Goal: Task Accomplishment & Management: Manage account settings

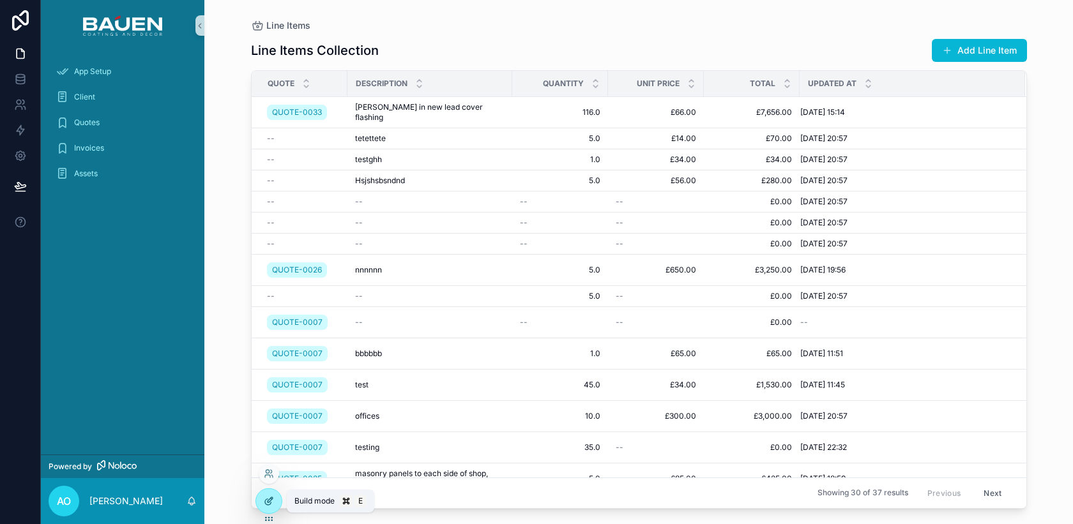
click at [263, 503] on div at bounding box center [269, 501] width 26 height 24
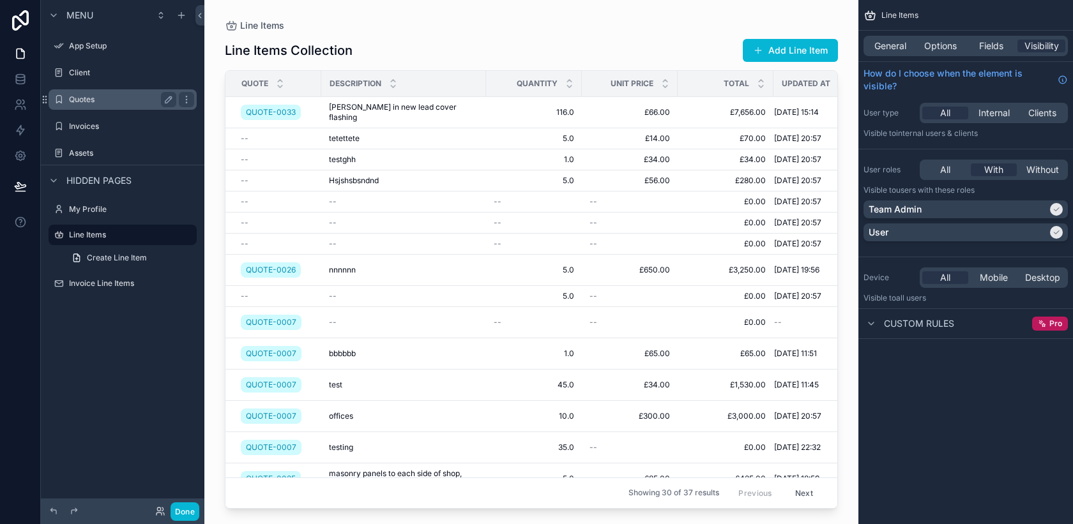
click at [109, 102] on label "Quotes" at bounding box center [120, 100] width 102 height 10
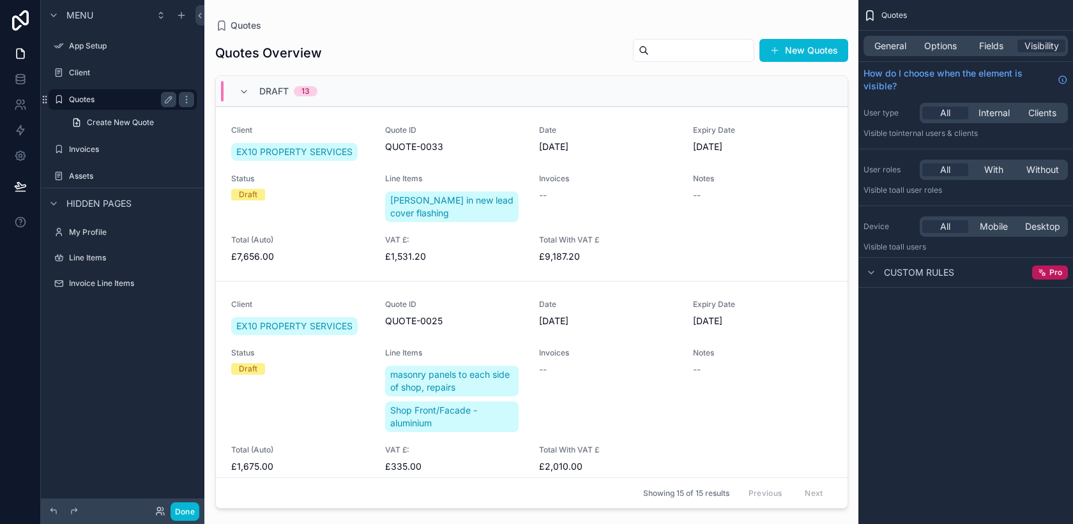
click at [80, 100] on label "Quotes" at bounding box center [120, 100] width 102 height 10
click at [110, 68] on label "Client" at bounding box center [120, 73] width 102 height 10
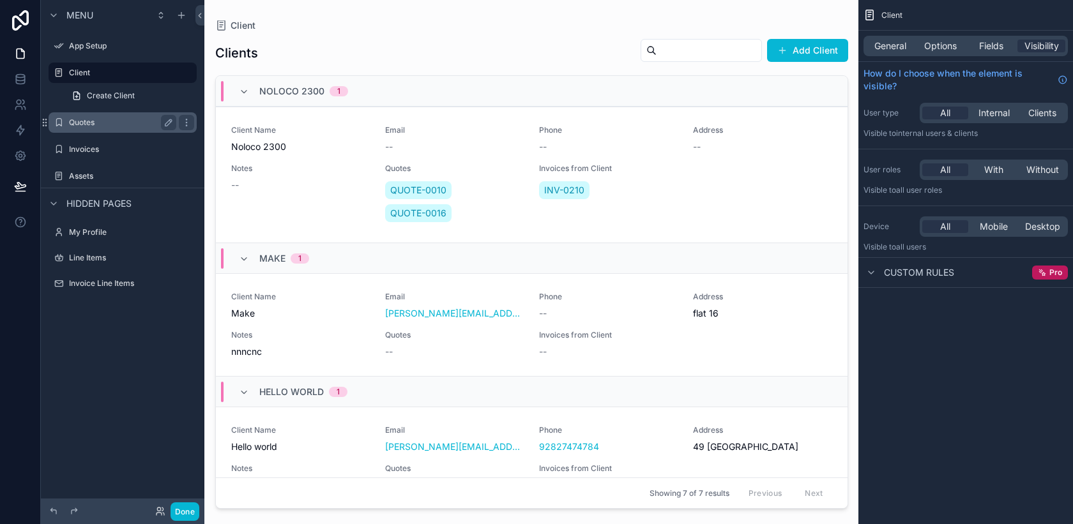
click at [107, 123] on label "Quotes" at bounding box center [120, 123] width 102 height 10
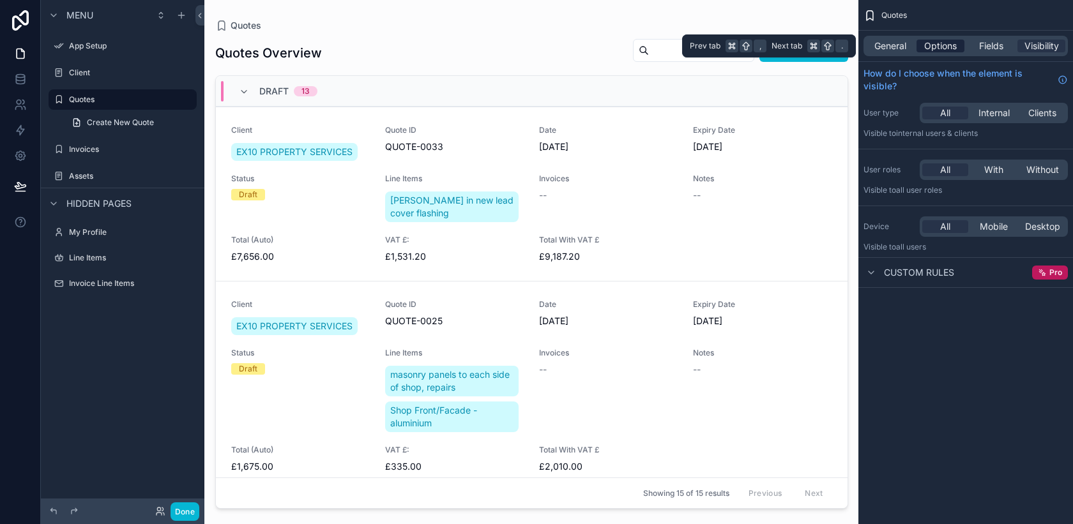
click at [943, 49] on span "Options" at bounding box center [940, 46] width 33 height 13
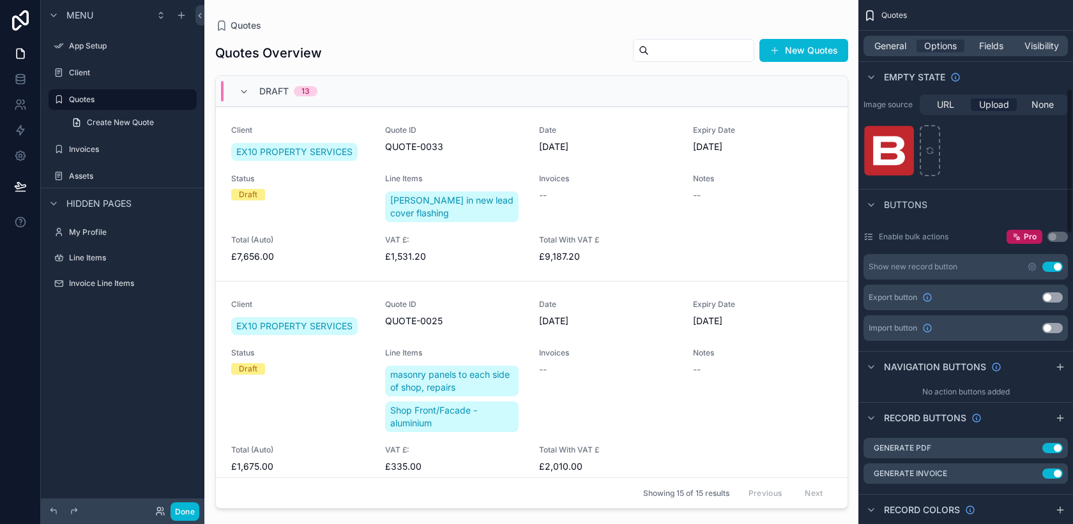
scroll to position [318, 0]
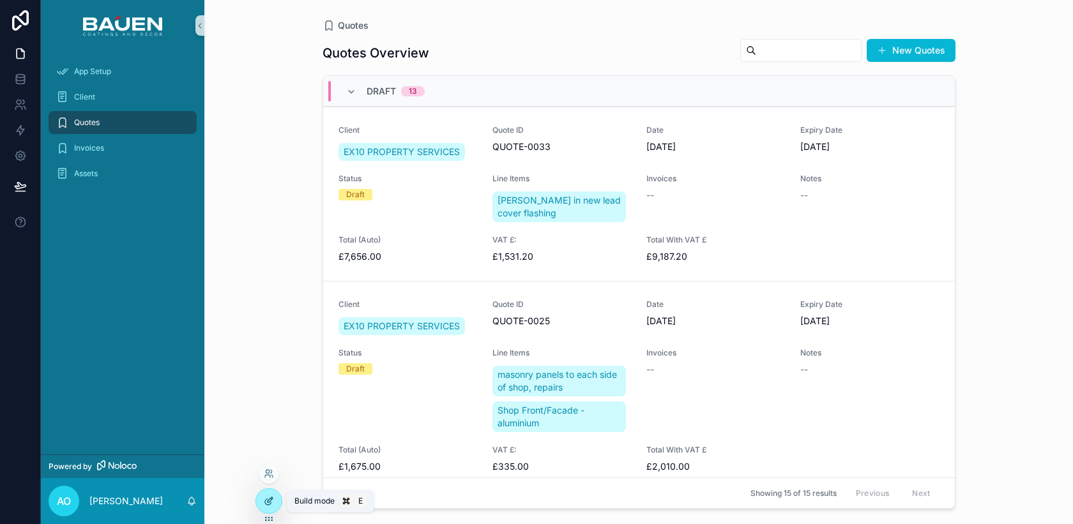
click at [270, 499] on icon at bounding box center [270, 500] width 5 height 5
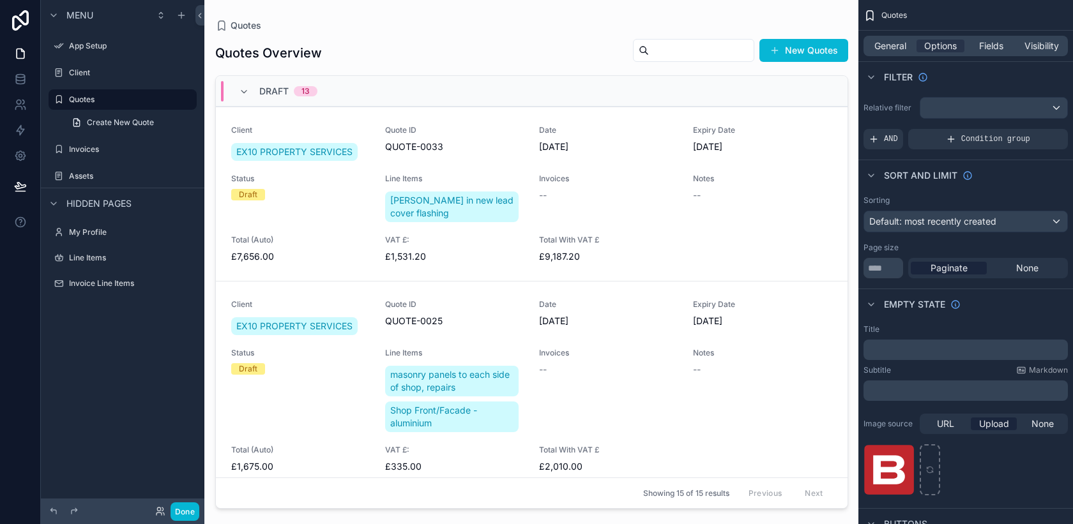
click at [767, 339] on div "scrollable content" at bounding box center [531, 254] width 653 height 509
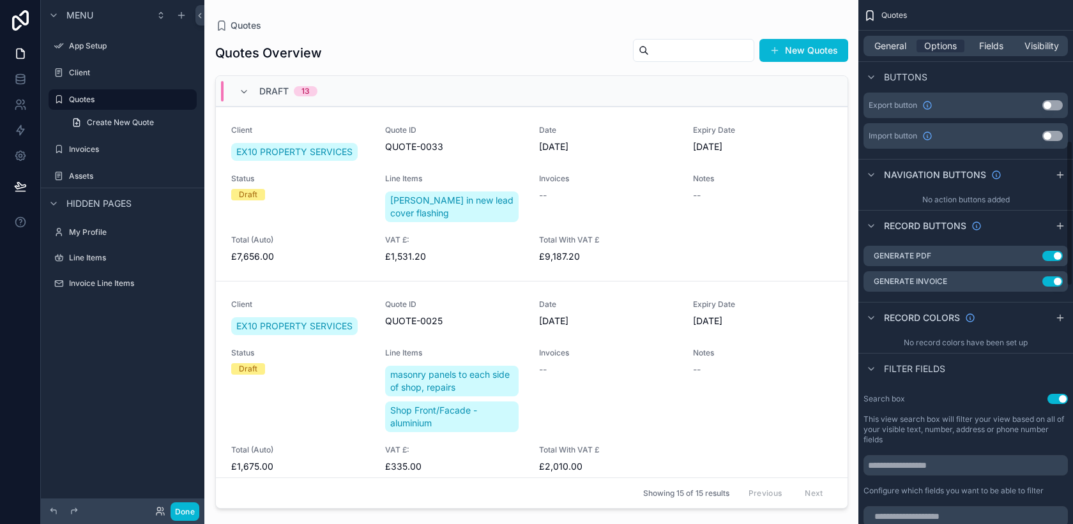
scroll to position [515, 0]
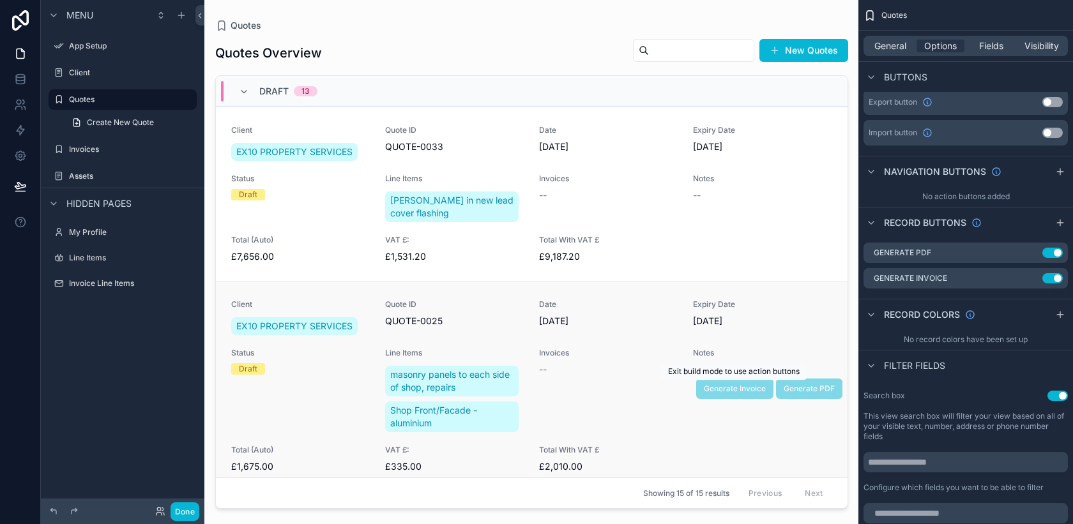
click at [744, 384] on span "Generate Invoice" at bounding box center [734, 388] width 77 height 11
click at [741, 386] on span "Generate Invoice" at bounding box center [734, 388] width 77 height 11
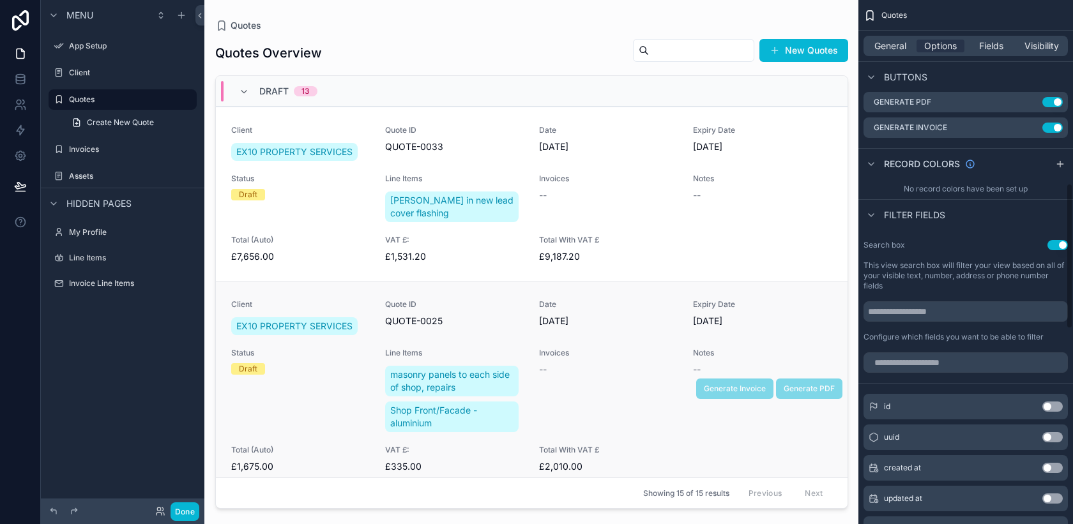
scroll to position [666, 0]
click at [744, 410] on div "Notes --" at bounding box center [762, 391] width 139 height 87
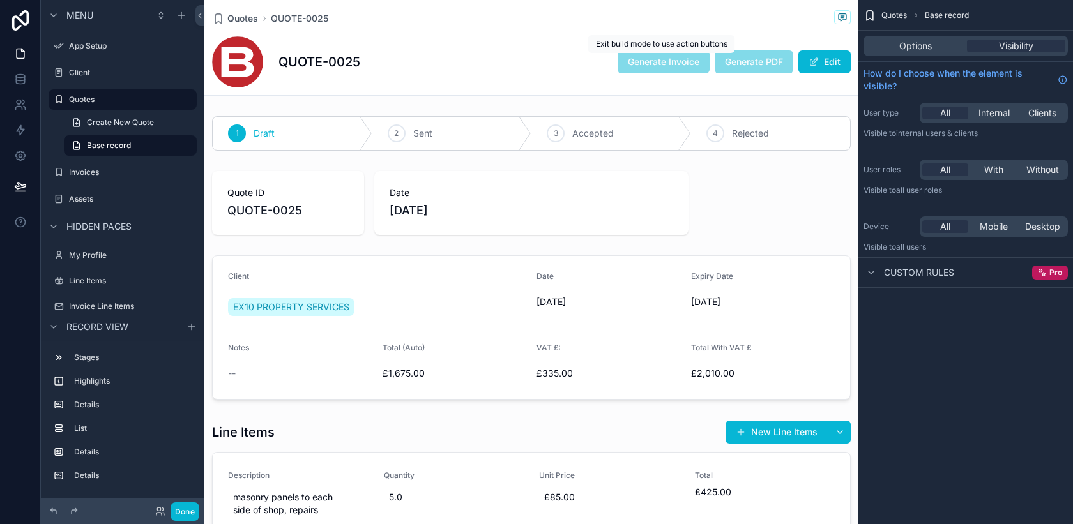
click at [665, 62] on span "Generate Invoice" at bounding box center [664, 61] width 92 height 13
click at [662, 74] on div "QUOTE-0025 Generate Invoice Generate PDF Edit" at bounding box center [531, 61] width 639 height 51
click at [647, 64] on span "Generate Invoice" at bounding box center [664, 61] width 92 height 13
click at [665, 57] on span "Generate Invoice" at bounding box center [664, 61] width 92 height 13
click at [252, 19] on span "Quotes" at bounding box center [242, 18] width 31 height 13
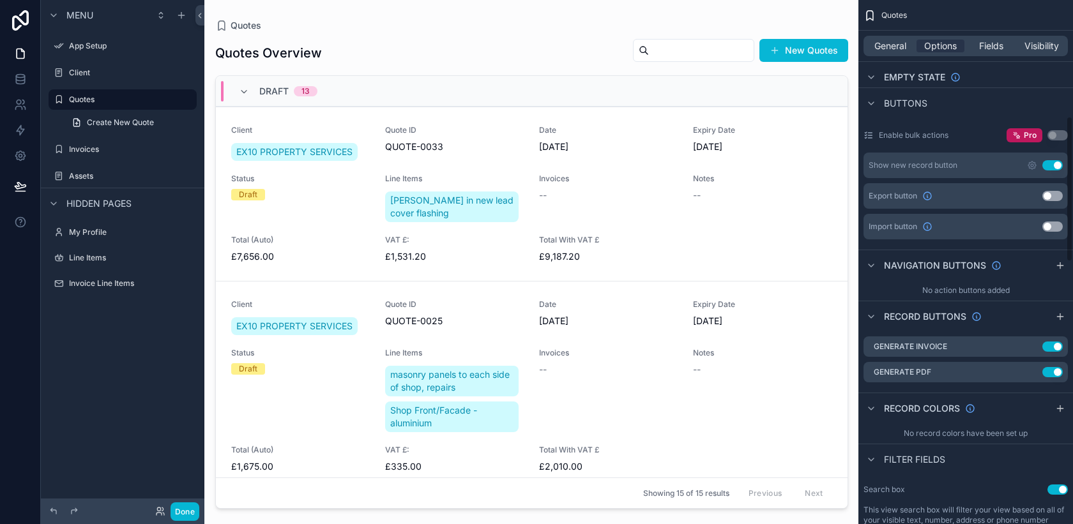
scroll to position [423, 0]
click at [188, 506] on button "Done" at bounding box center [185, 512] width 29 height 19
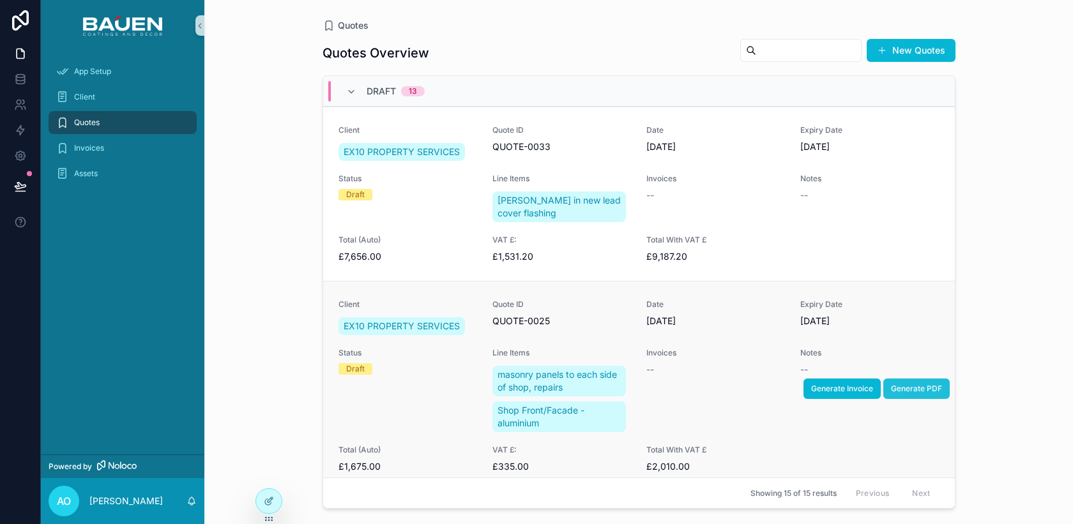
click at [929, 386] on span "Generate PDF" at bounding box center [916, 389] width 51 height 10
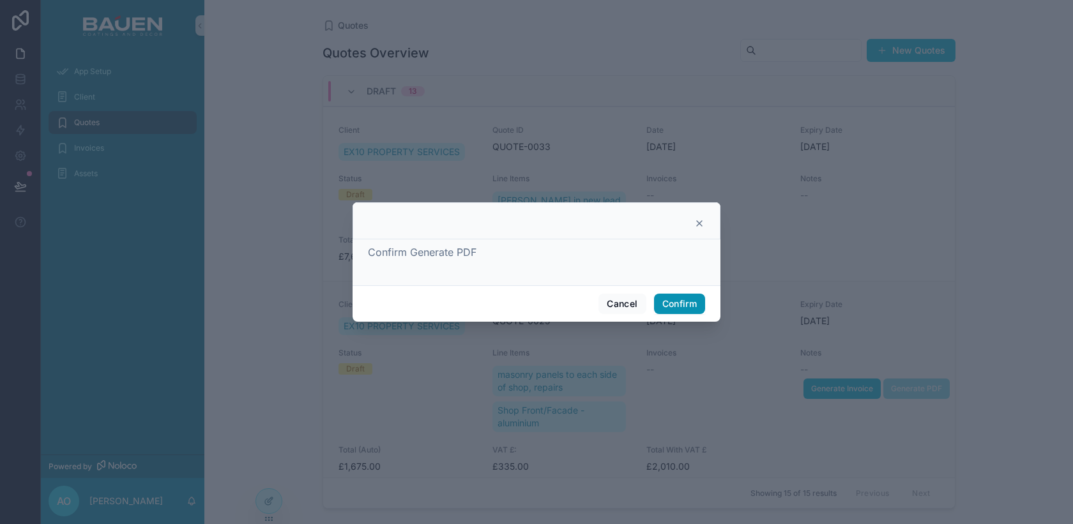
click at [683, 307] on button "Confirm" at bounding box center [679, 304] width 51 height 20
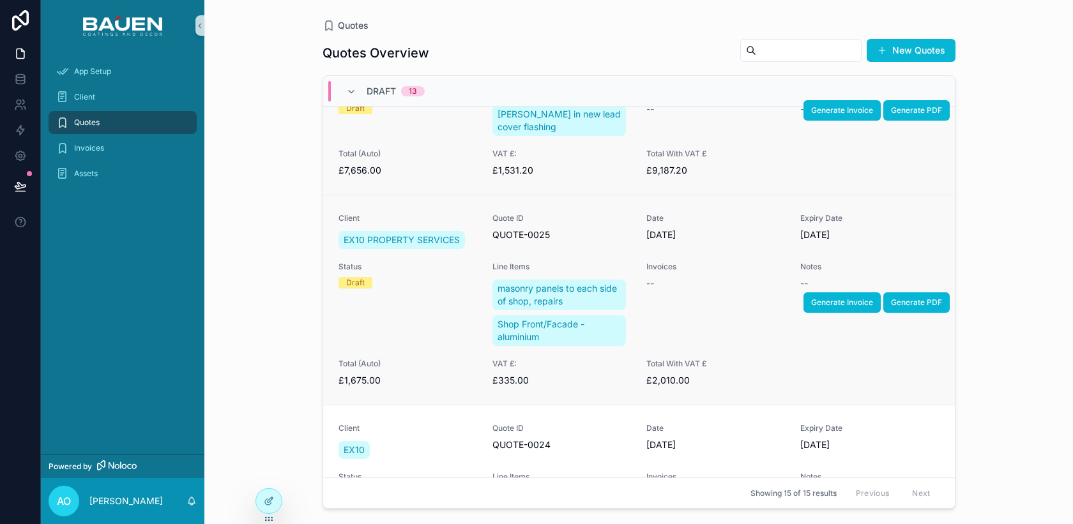
scroll to position [92, 0]
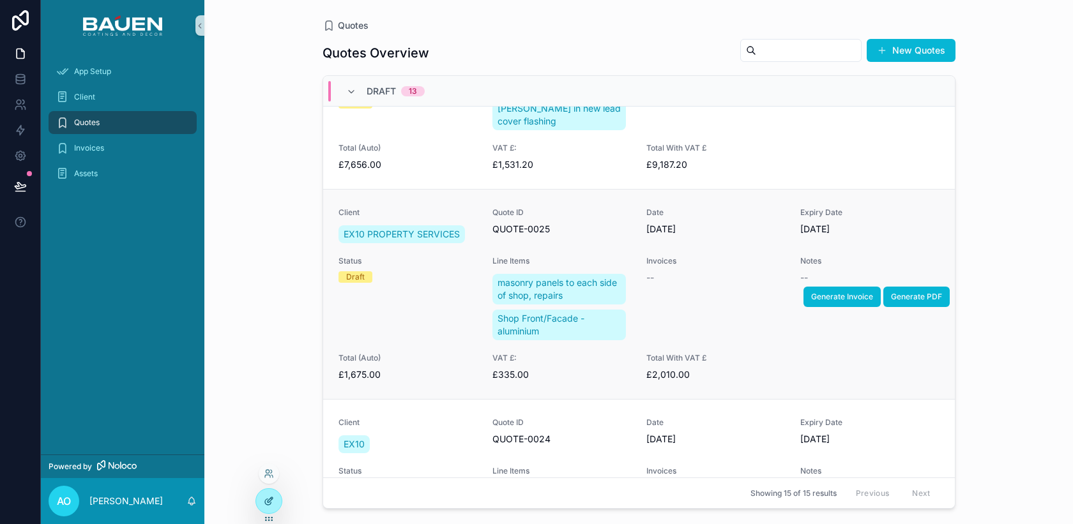
click at [266, 498] on icon at bounding box center [269, 501] width 10 height 10
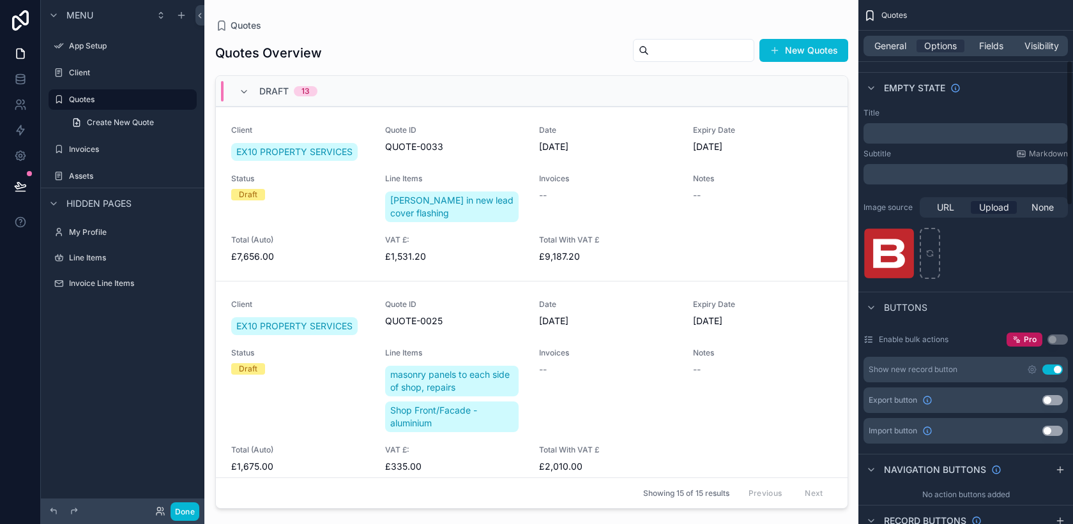
scroll to position [218, 0]
click at [778, 372] on div "scrollable content" at bounding box center [531, 254] width 653 height 509
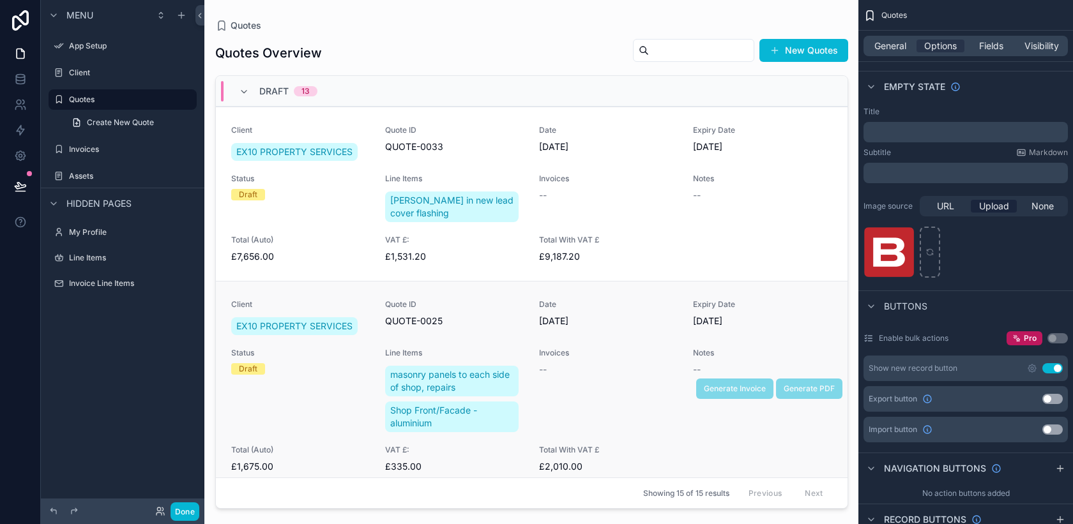
click at [766, 349] on span "Notes" at bounding box center [762, 353] width 139 height 10
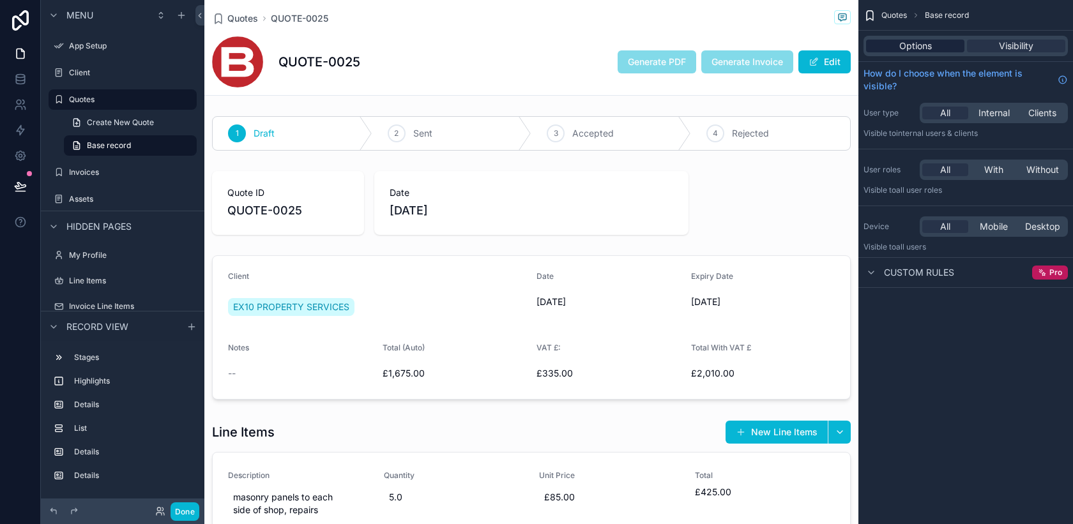
click at [932, 49] on div "Options" at bounding box center [915, 46] width 98 height 13
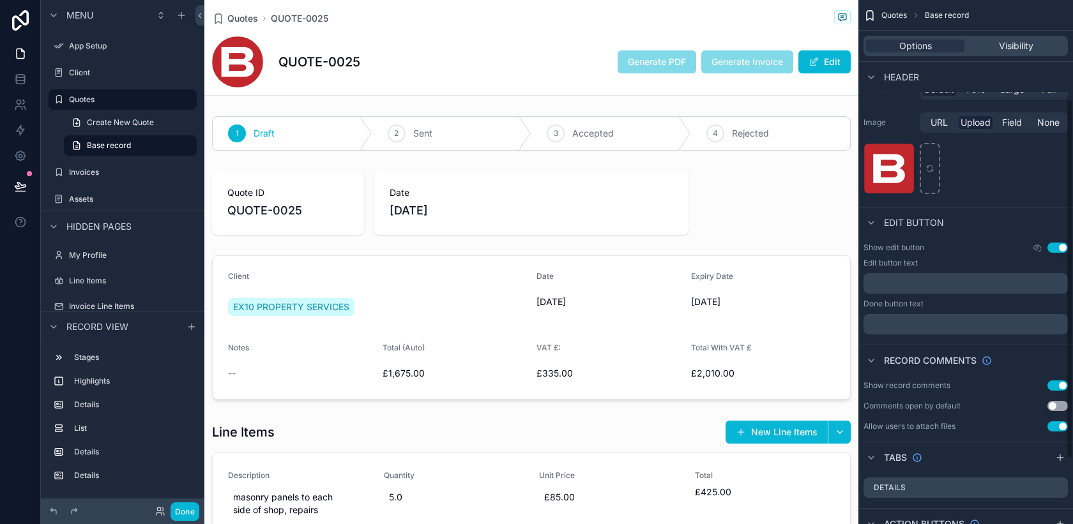
scroll to position [144, 0]
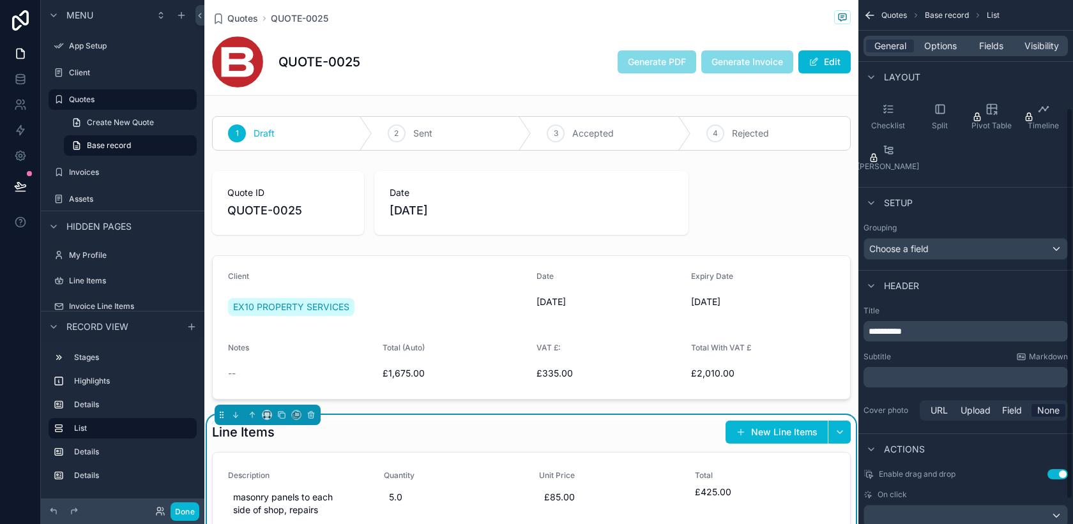
scroll to position [178, 0]
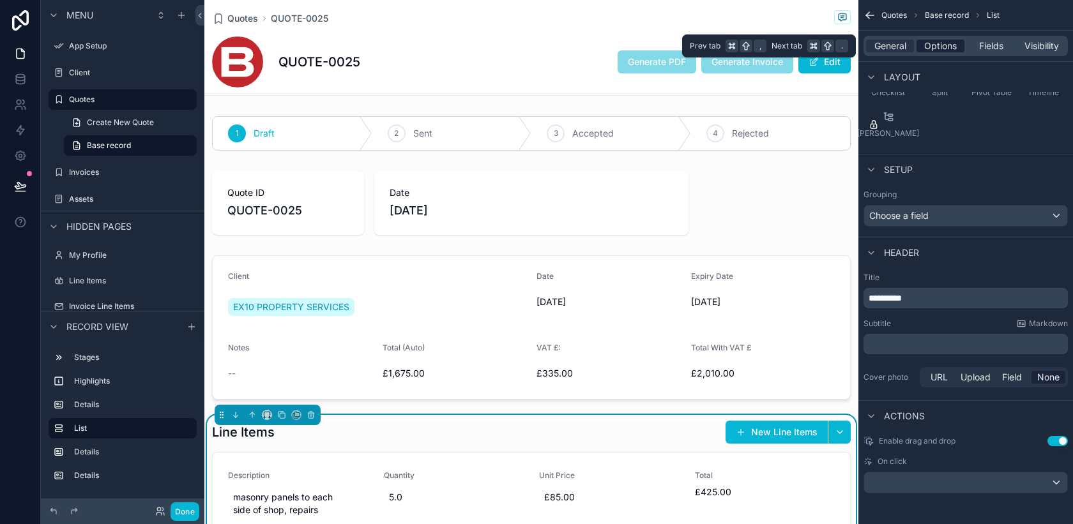
click at [938, 52] on span "Options" at bounding box center [940, 46] width 33 height 13
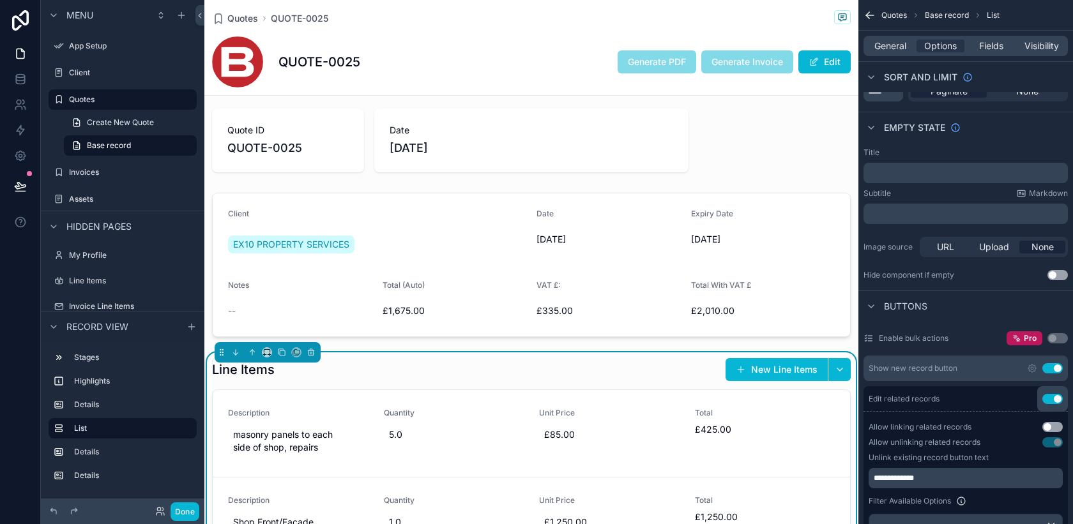
scroll to position [72, 0]
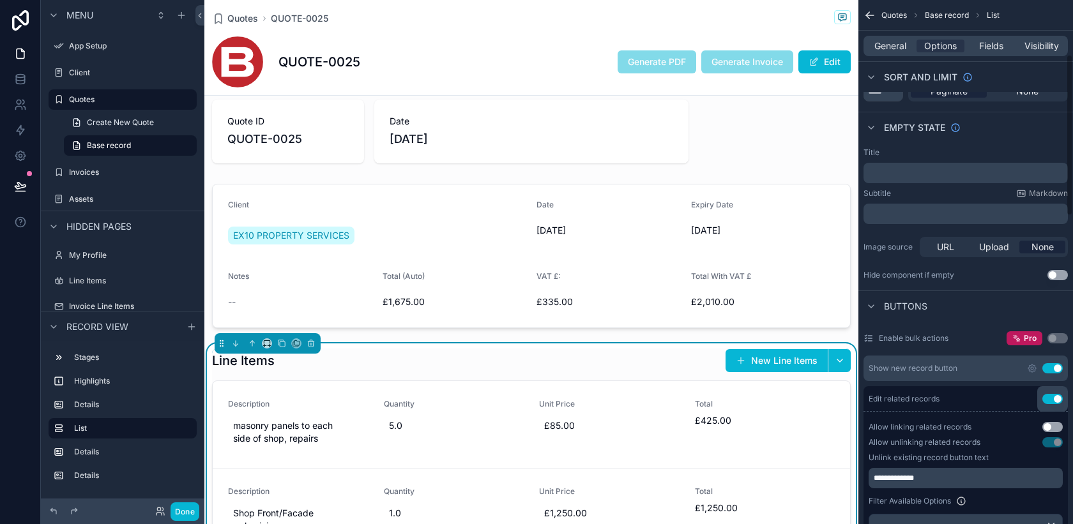
click at [1060, 429] on button "Use setting" at bounding box center [1052, 427] width 20 height 10
click at [839, 359] on button "scrollable content" at bounding box center [839, 360] width 23 height 23
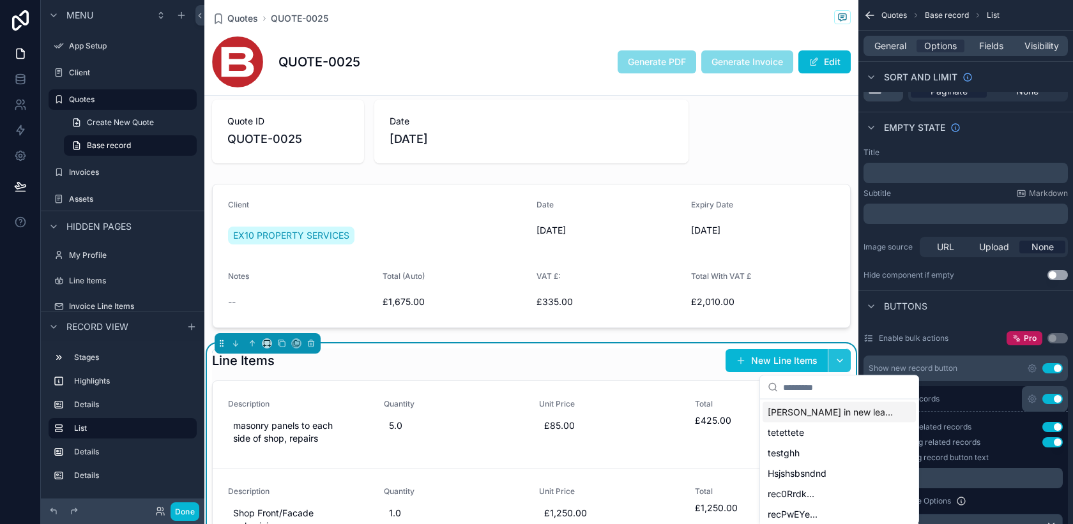
click at [839, 359] on button "scrollable content" at bounding box center [839, 360] width 23 height 23
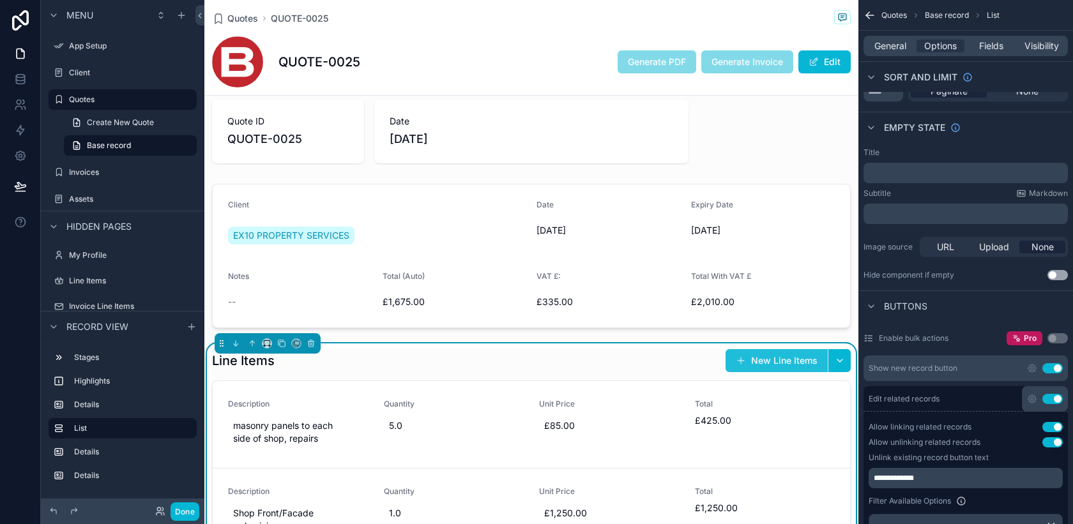
click at [800, 360] on button "New Line Items" at bounding box center [777, 360] width 102 height 23
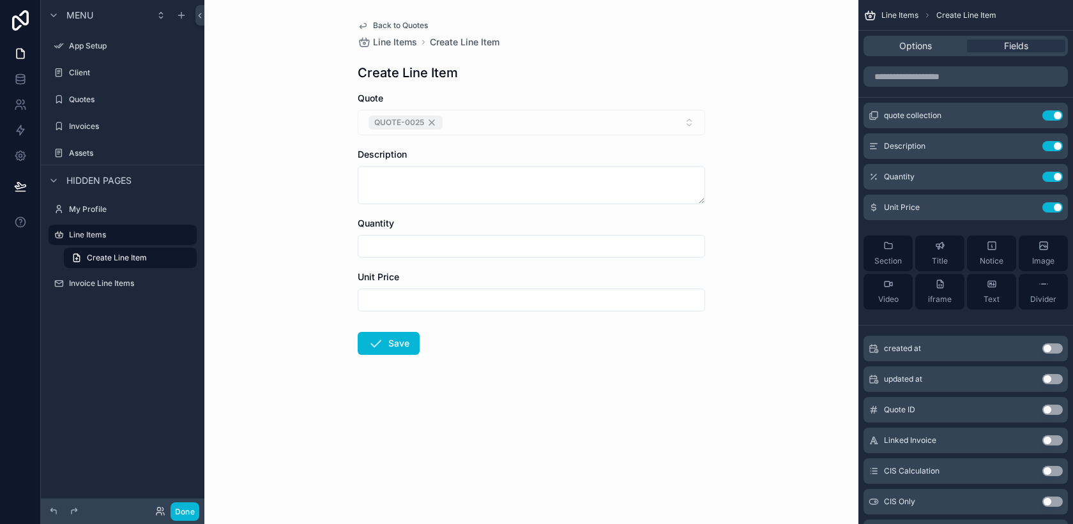
click at [395, 25] on span "Back to Quotes" at bounding box center [400, 25] width 55 height 10
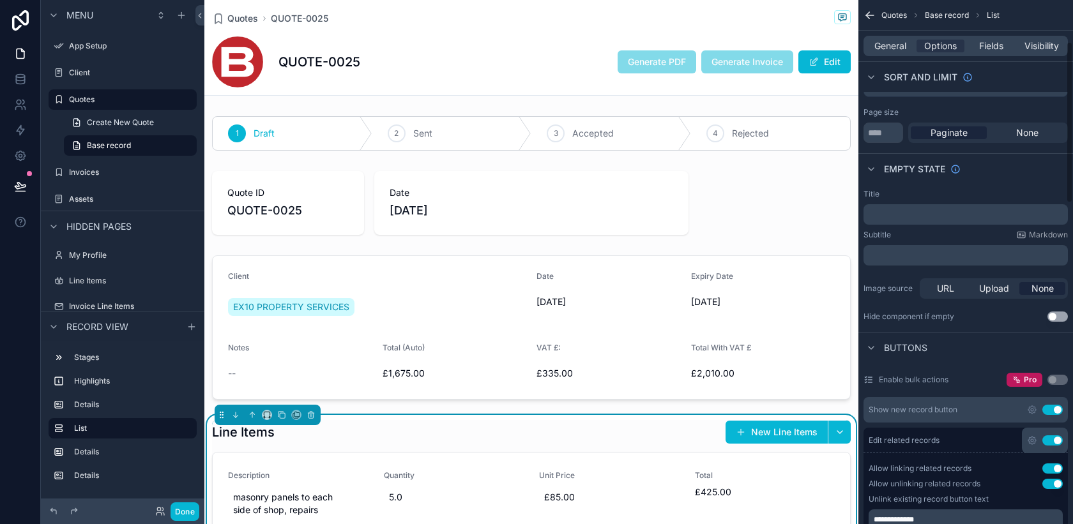
scroll to position [139, 0]
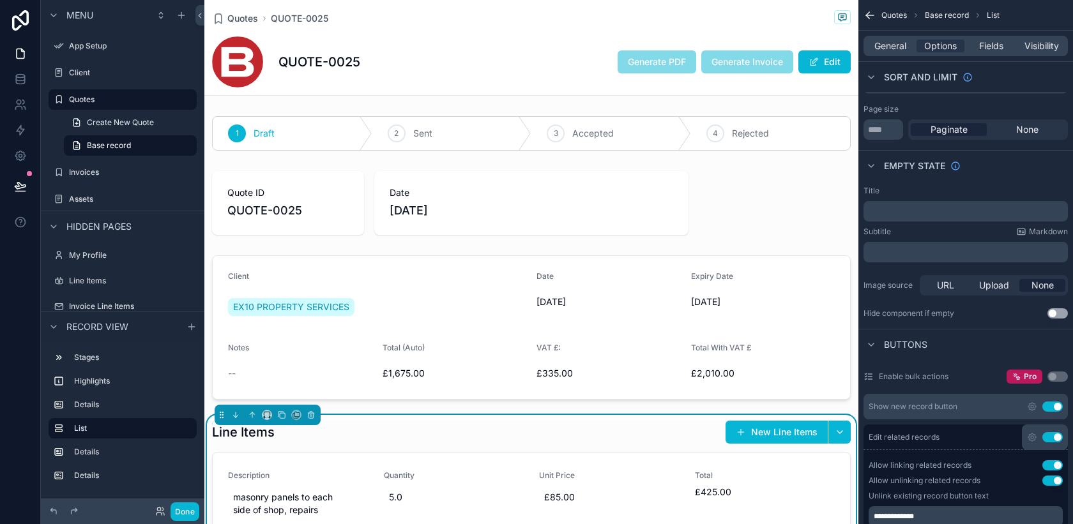
click at [1049, 466] on button "Use setting" at bounding box center [1052, 465] width 20 height 10
click at [841, 430] on button "scrollable content" at bounding box center [839, 432] width 23 height 23
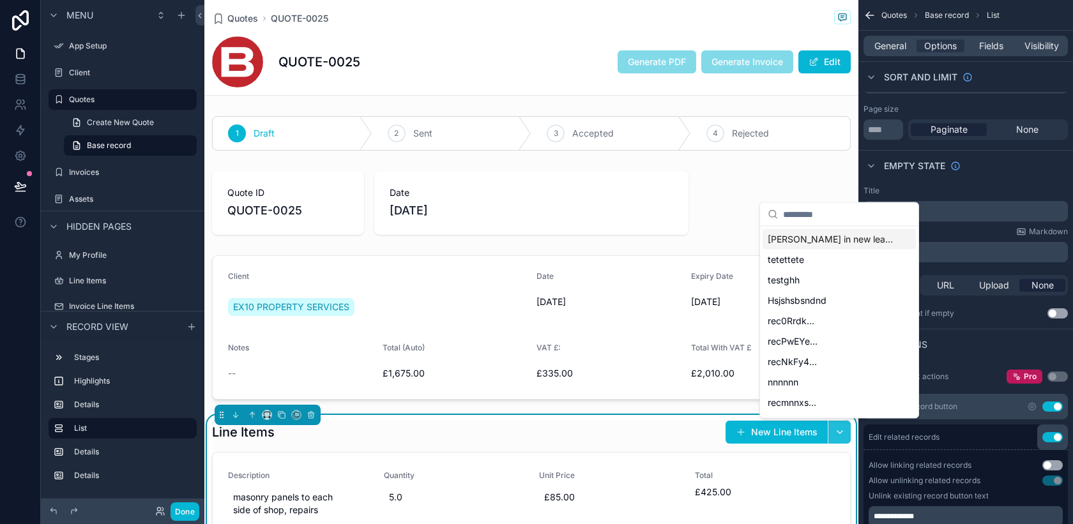
click at [841, 430] on button "scrollable content" at bounding box center [839, 432] width 23 height 23
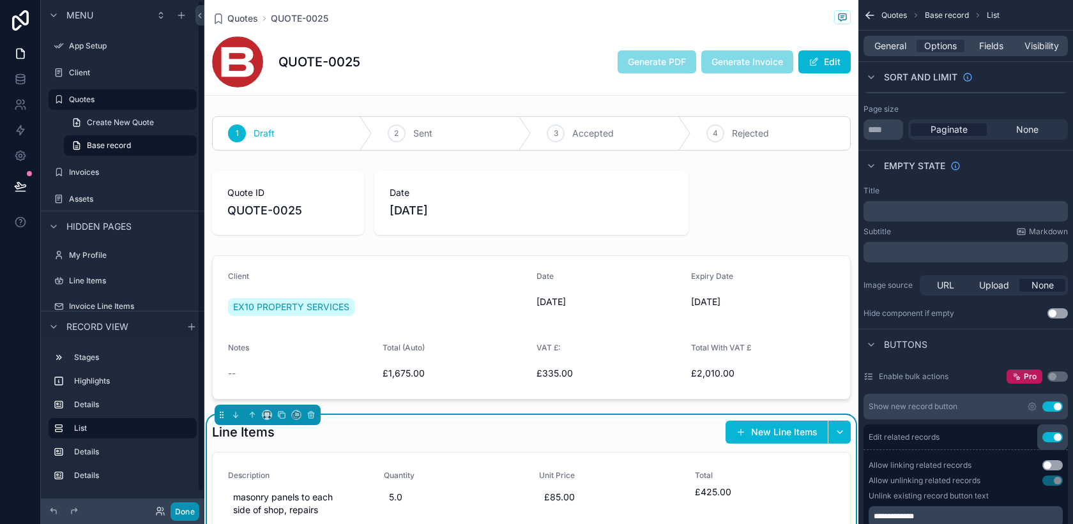
click at [183, 509] on button "Done" at bounding box center [185, 512] width 29 height 19
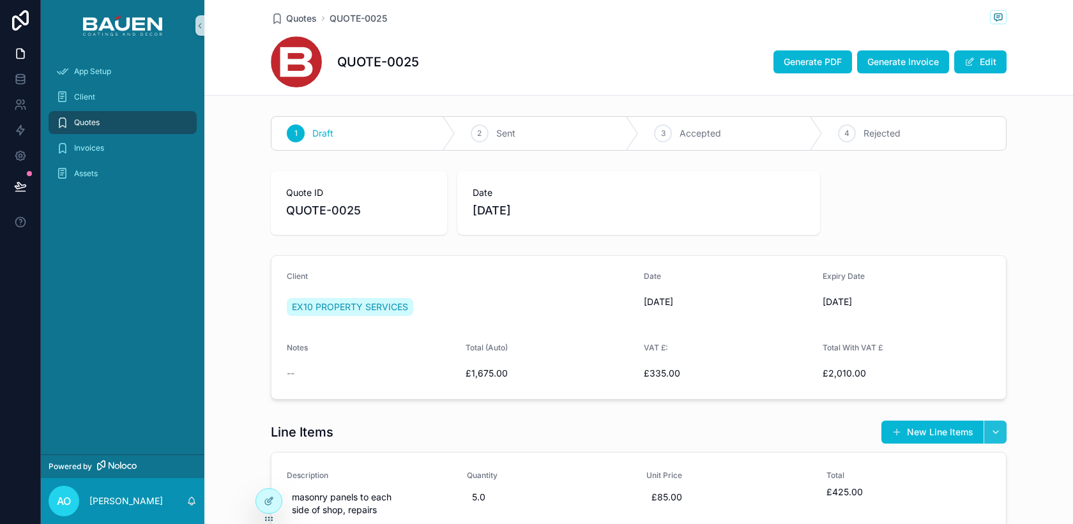
click at [1000, 430] on button "scrollable content" at bounding box center [995, 432] width 23 height 23
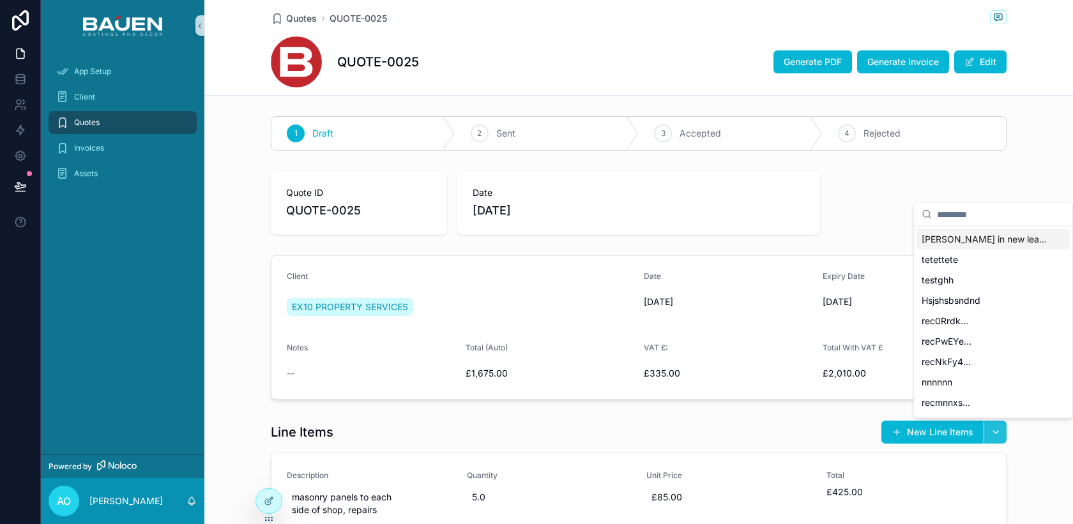
click at [996, 431] on button "scrollable content" at bounding box center [995, 432] width 23 height 23
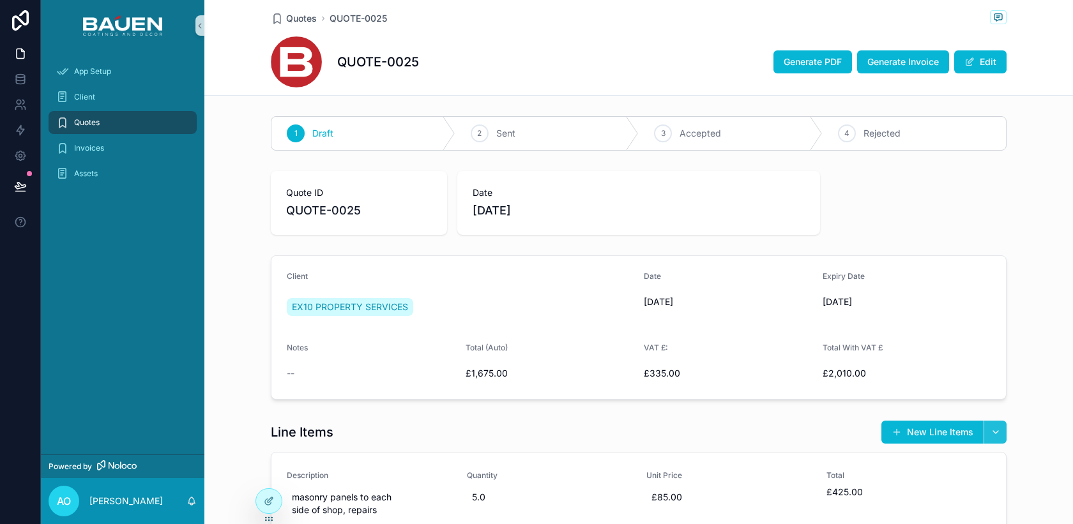
click at [996, 431] on button "scrollable content" at bounding box center [995, 432] width 23 height 23
click at [271, 503] on icon at bounding box center [269, 501] width 10 height 10
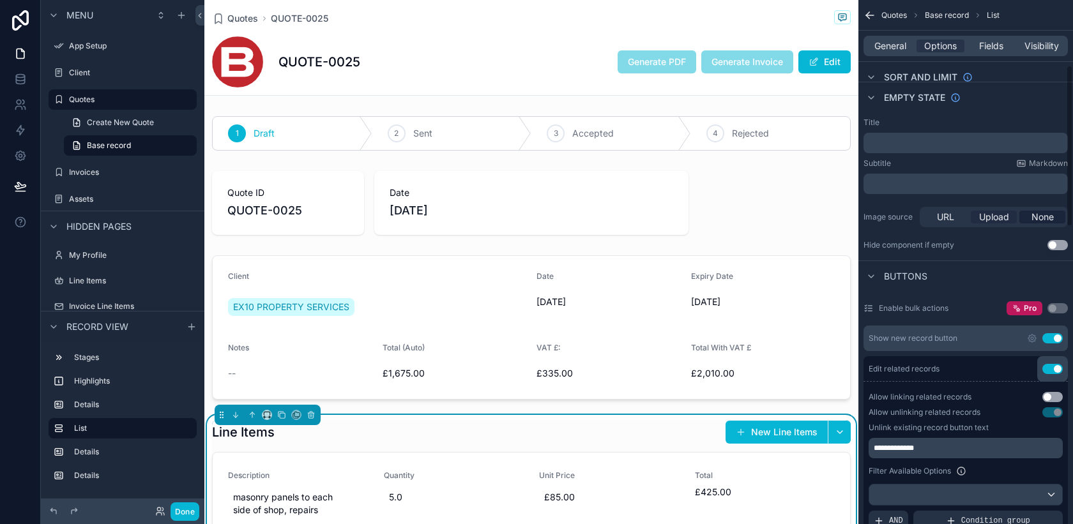
scroll to position [213, 0]
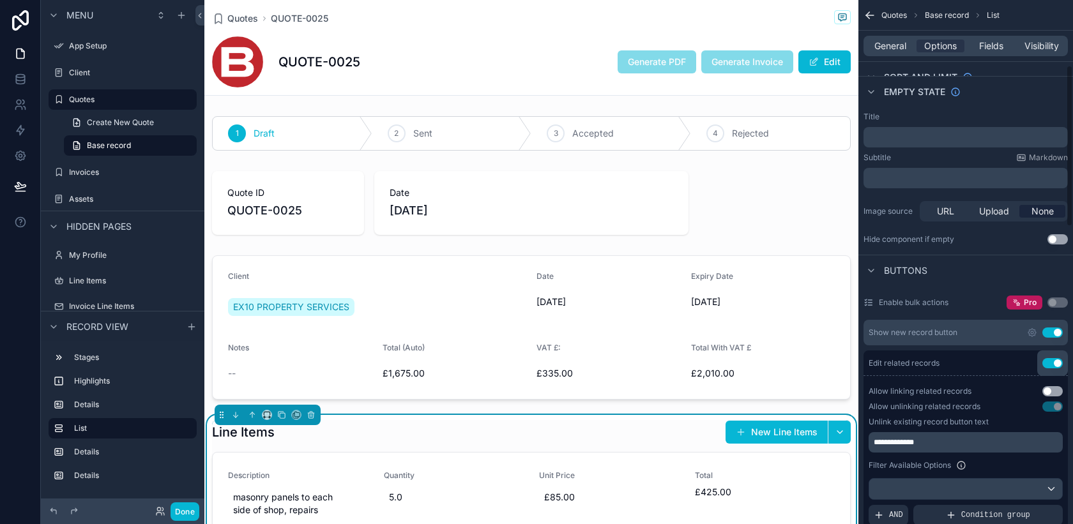
click at [1056, 389] on button "Use setting" at bounding box center [1052, 391] width 20 height 10
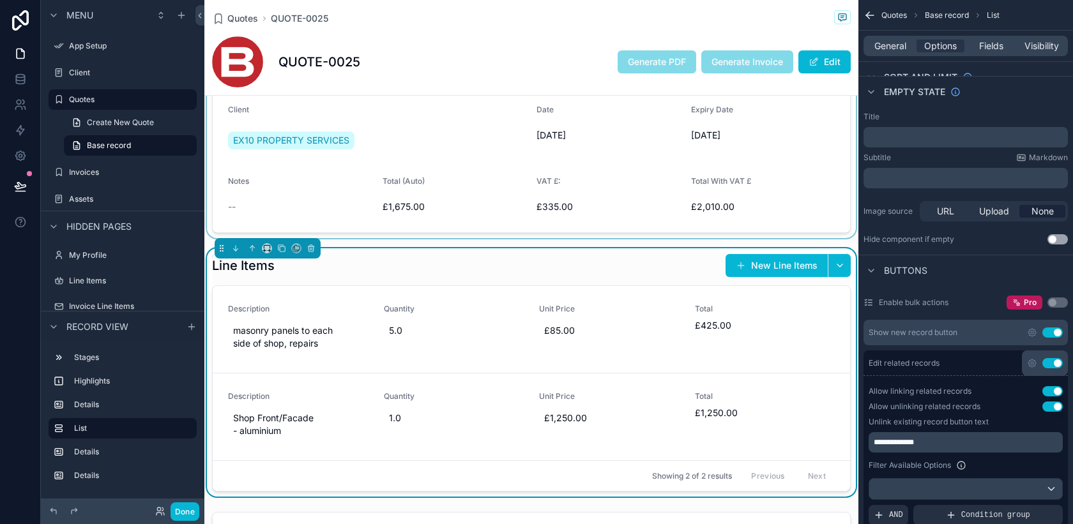
scroll to position [166, 0]
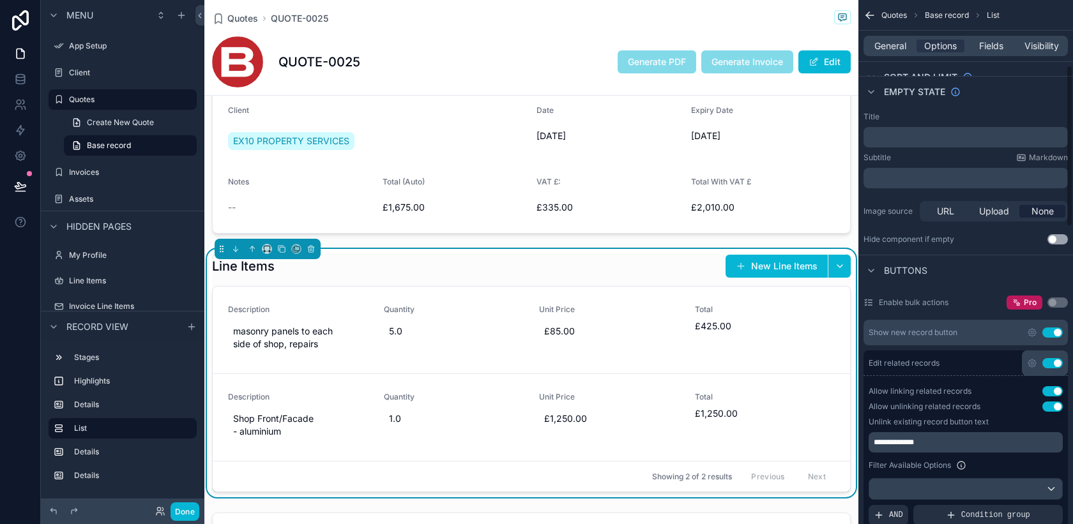
click at [1051, 404] on button "Use setting" at bounding box center [1052, 407] width 20 height 10
click at [1054, 409] on button "Use setting" at bounding box center [1052, 407] width 20 height 10
click at [747, 274] on button "New Line Items" at bounding box center [777, 266] width 102 height 23
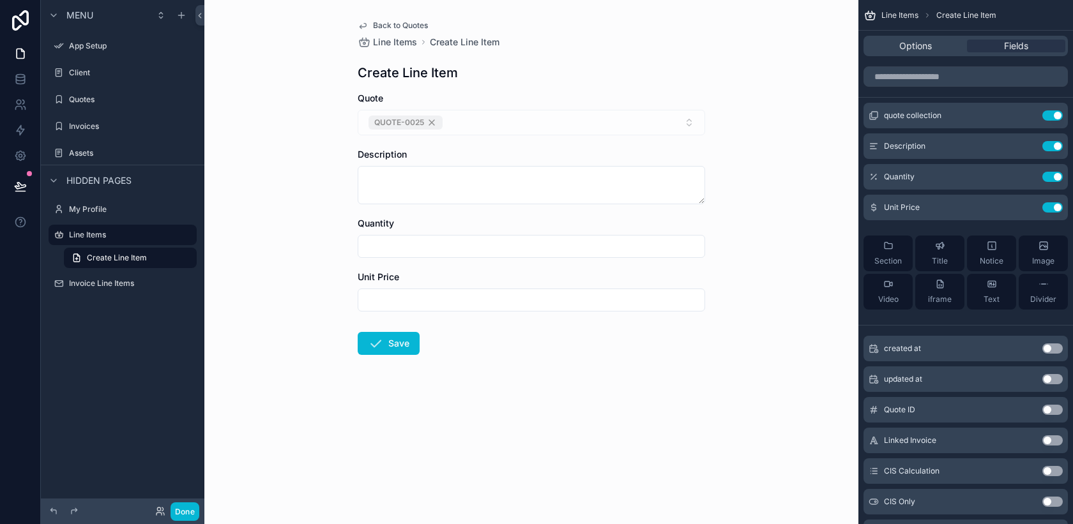
click at [391, 23] on span "Back to Quotes" at bounding box center [400, 25] width 55 height 10
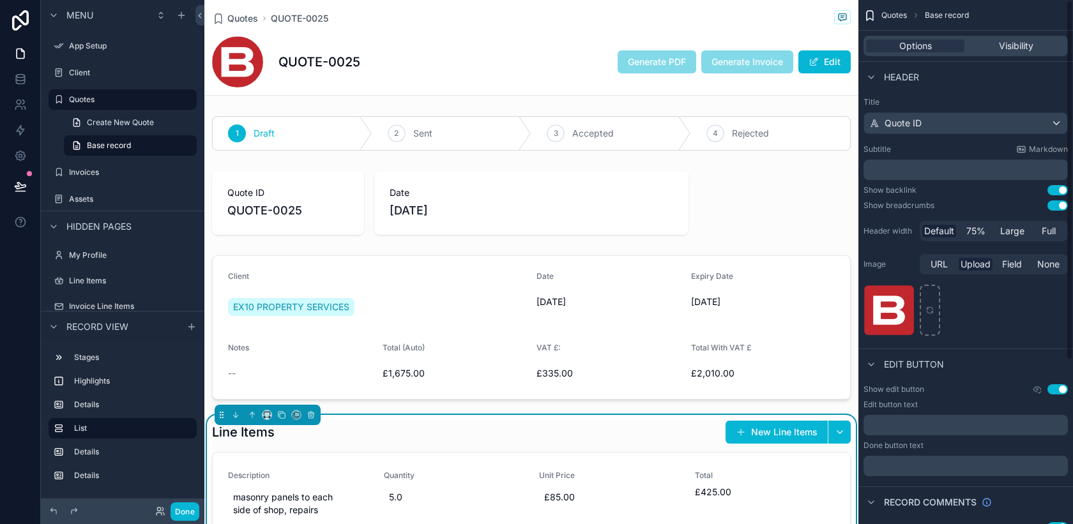
click at [695, 438] on div "Line Items New Line Items" at bounding box center [531, 432] width 639 height 24
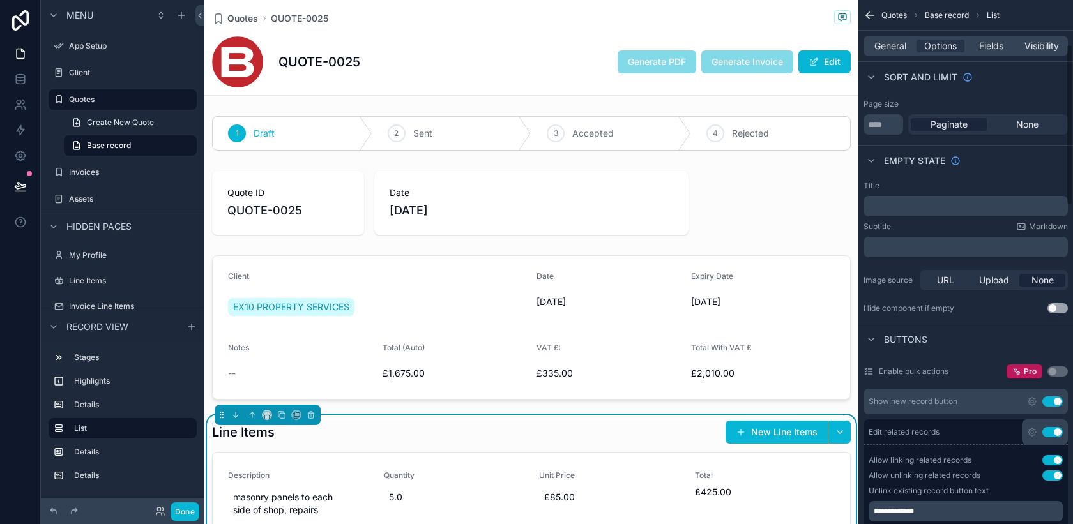
scroll to position [164, 0]
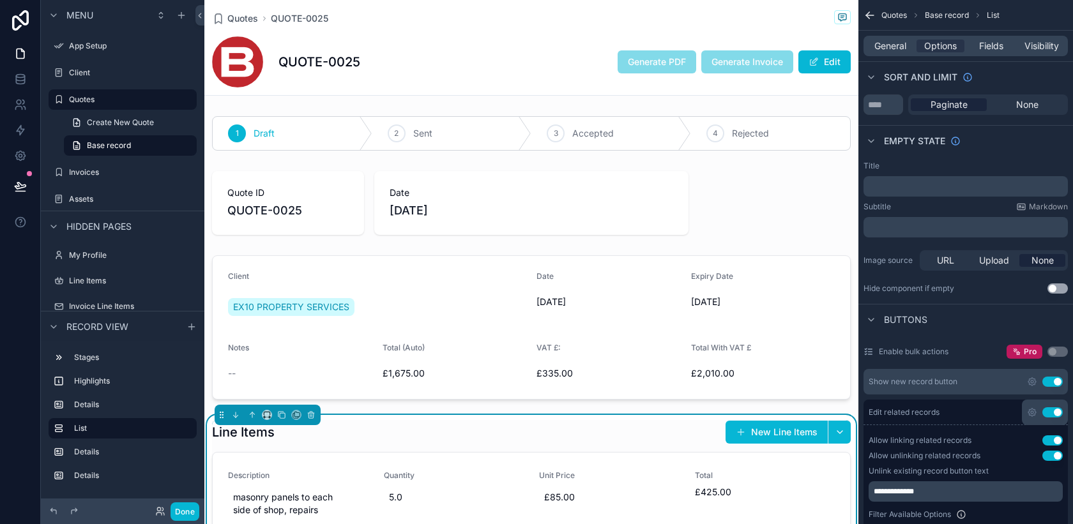
click at [1049, 444] on button "Use setting" at bounding box center [1052, 441] width 20 height 10
click at [185, 508] on button "Done" at bounding box center [185, 512] width 29 height 19
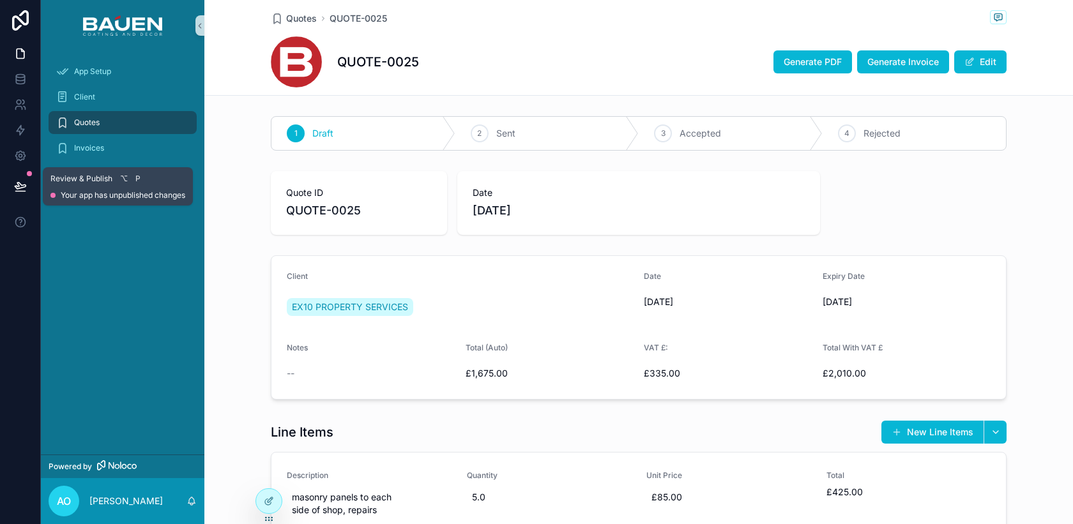
click at [23, 184] on icon at bounding box center [20, 186] width 13 height 13
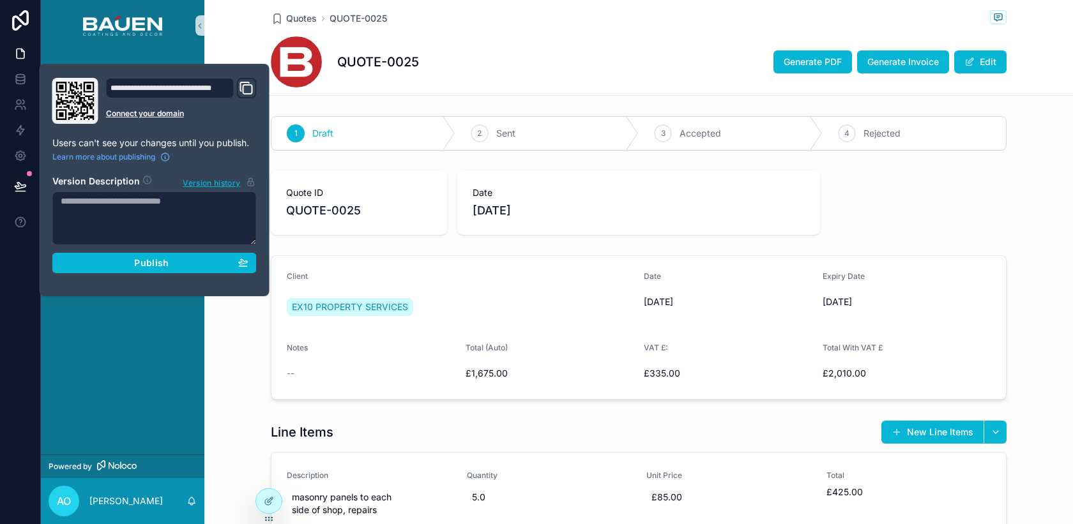
click at [96, 273] on div "**********" at bounding box center [154, 180] width 215 height 204
click at [98, 264] on div "Publish" at bounding box center [155, 262] width 188 height 11
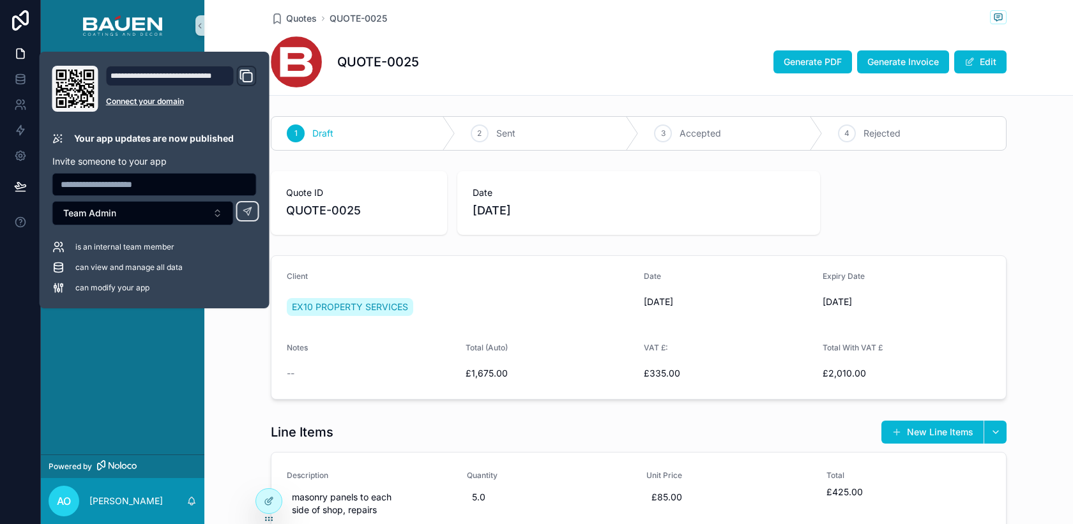
click at [158, 364] on div "App Setup Client Quotes Invoices Assets" at bounding box center [122, 253] width 163 height 404
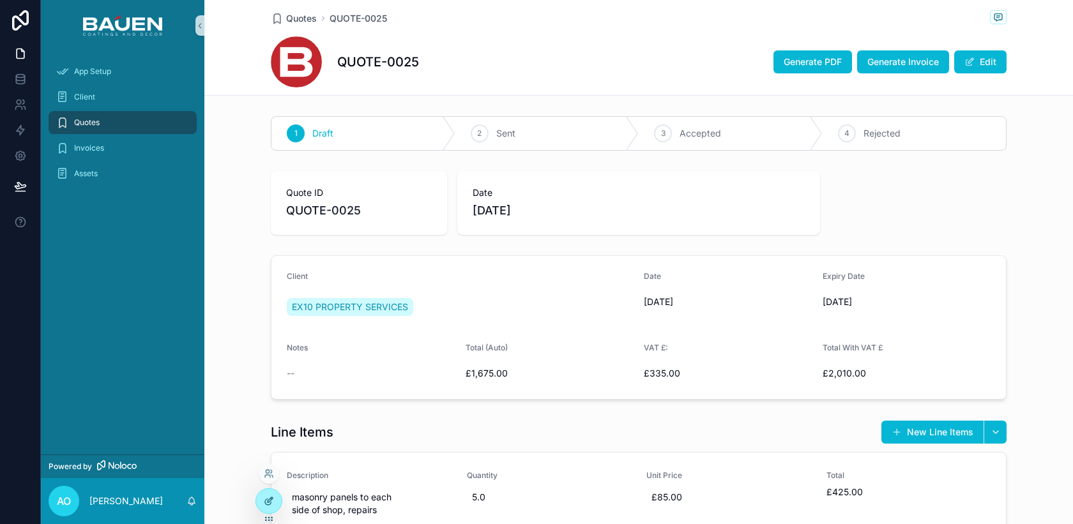
click at [268, 506] on icon at bounding box center [269, 501] width 10 height 10
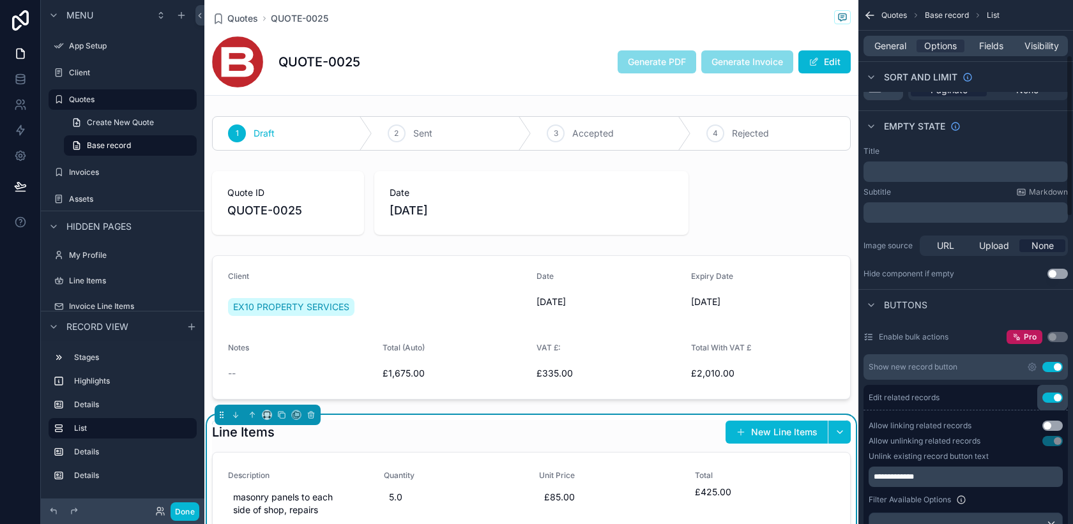
scroll to position [181, 0]
click at [1055, 425] on button "Use setting" at bounding box center [1052, 424] width 20 height 10
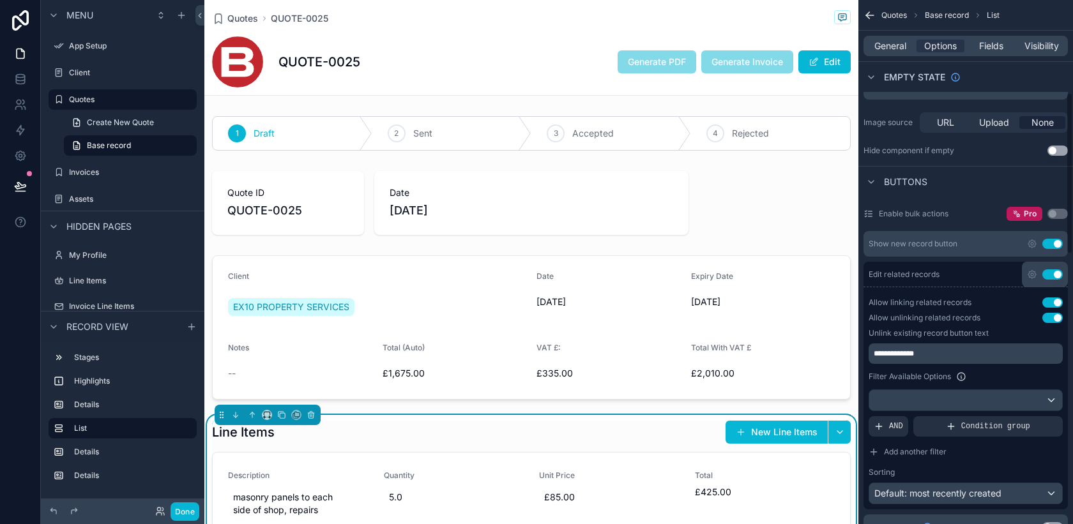
scroll to position [303, 0]
click at [188, 510] on button "Done" at bounding box center [185, 512] width 29 height 19
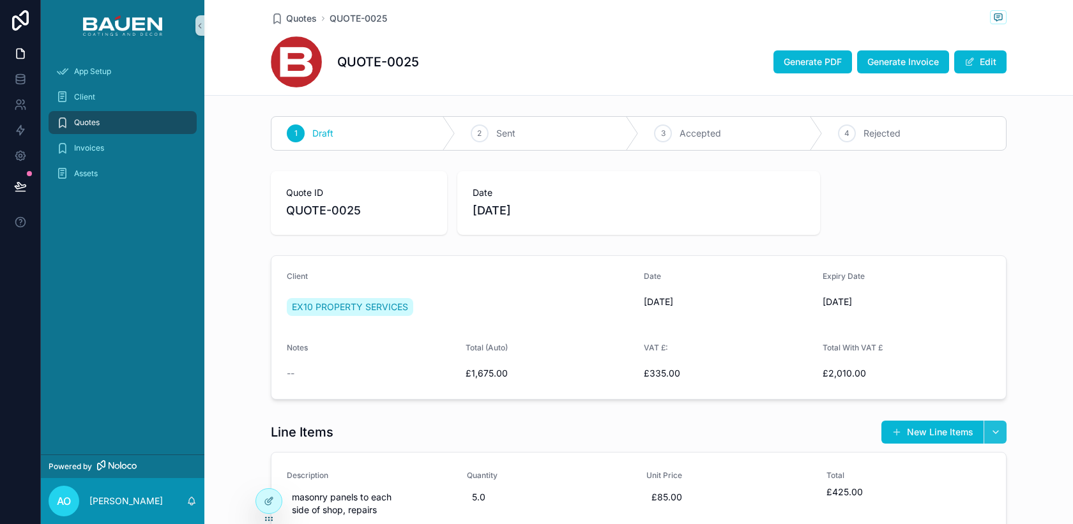
click at [990, 430] on button "scrollable content" at bounding box center [995, 432] width 23 height 23
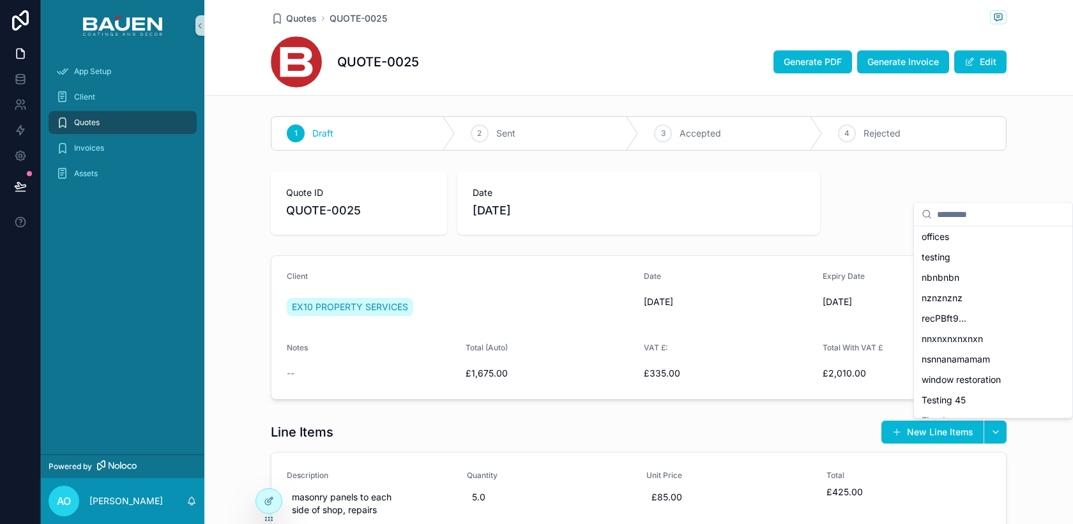
scroll to position [0, 0]
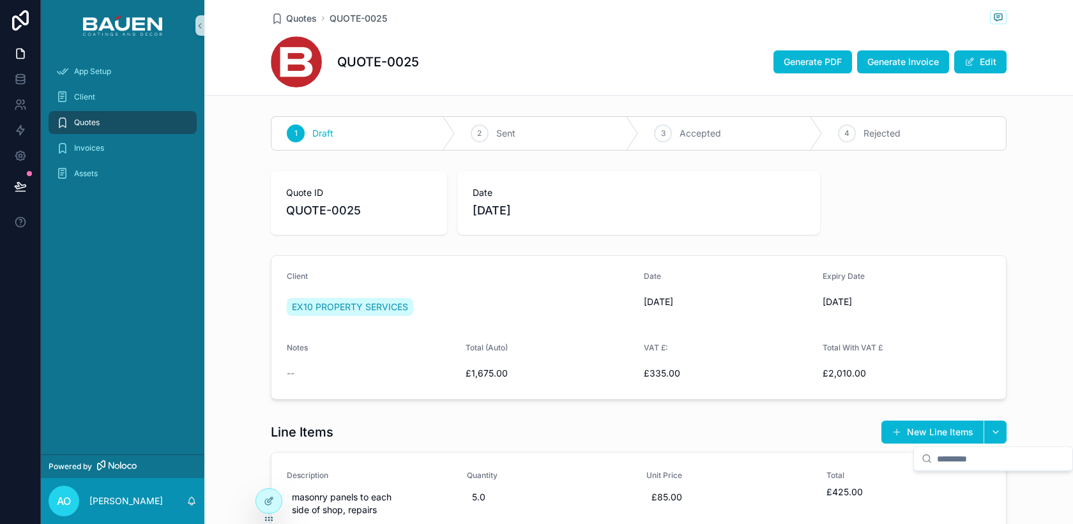
click at [827, 425] on div "Line Items New Line Items" at bounding box center [639, 432] width 736 height 24
